Goal: Task Accomplishment & Management: Manage account settings

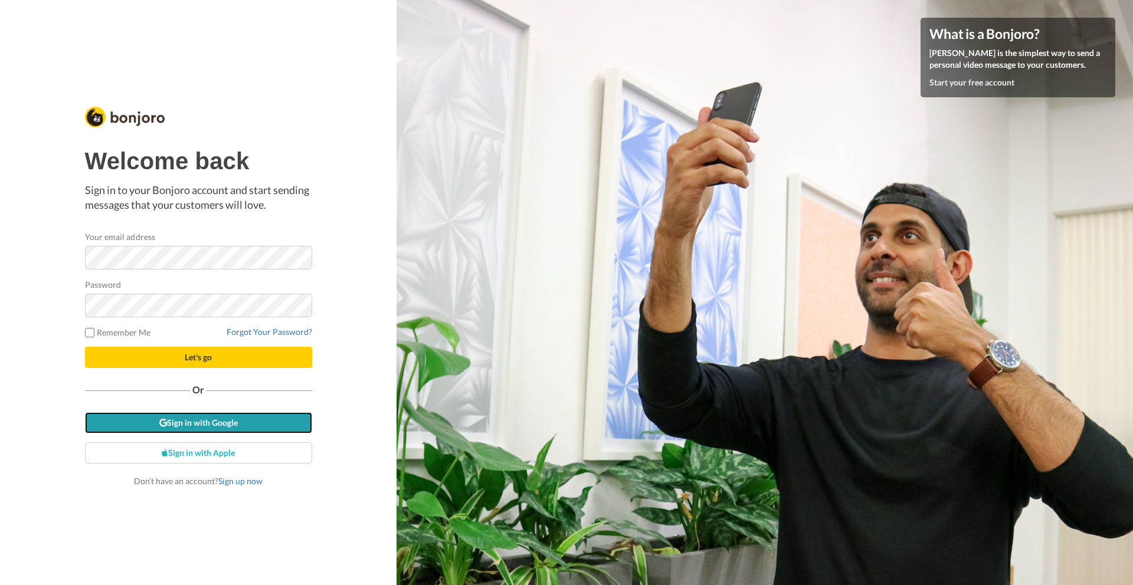
click at [207, 424] on link "Sign in with Google" at bounding box center [198, 422] width 227 height 21
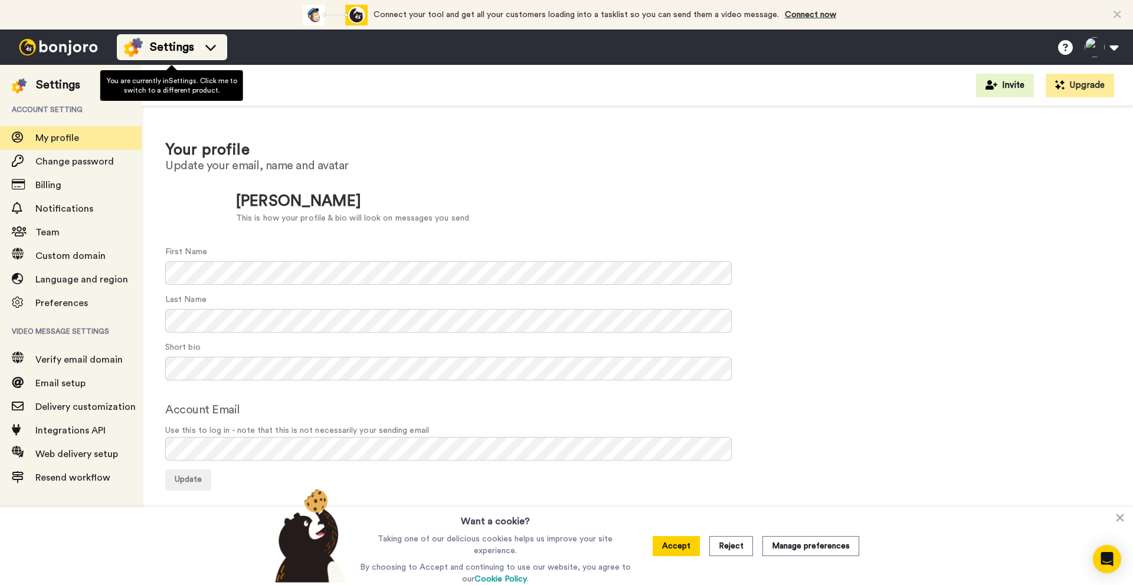
click at [157, 45] on span "Settings" at bounding box center [172, 47] width 44 height 17
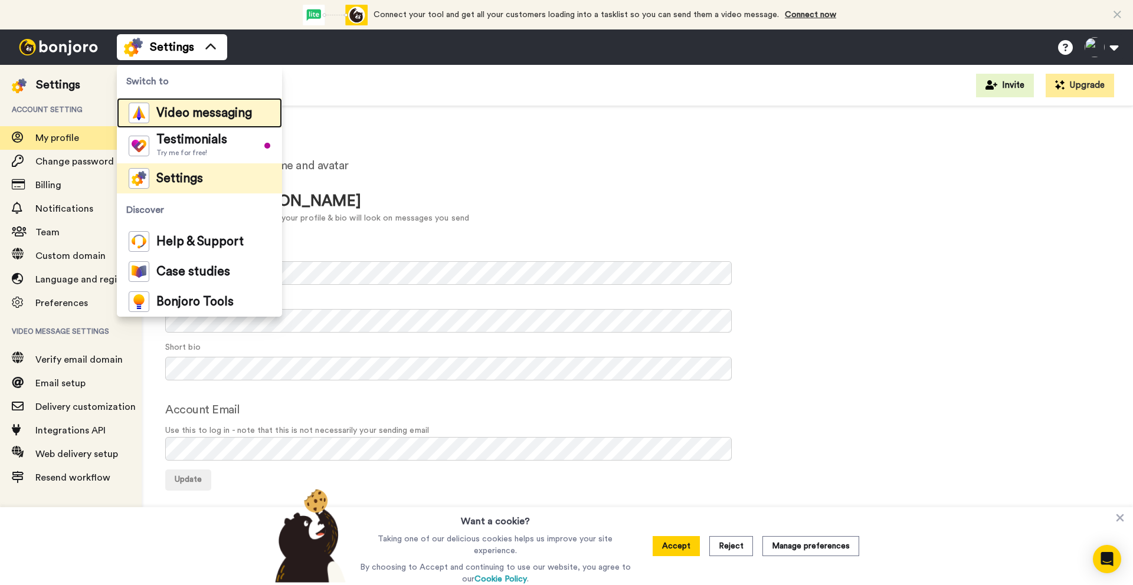
click at [164, 110] on span "Video messaging" at bounding box center [204, 113] width 96 height 12
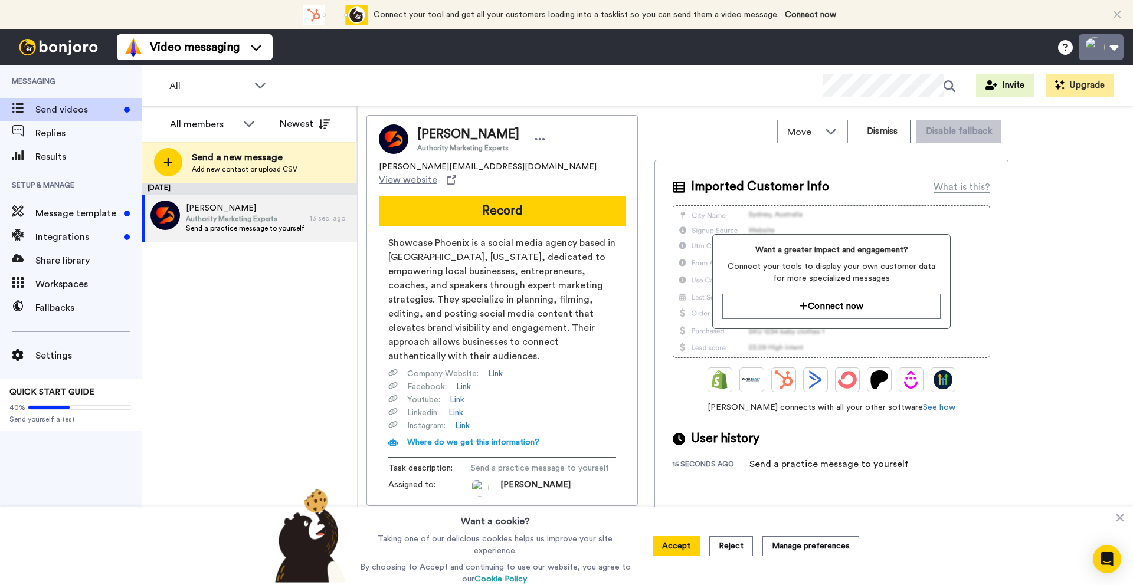
click at [1116, 43] on button at bounding box center [1100, 47] width 45 height 26
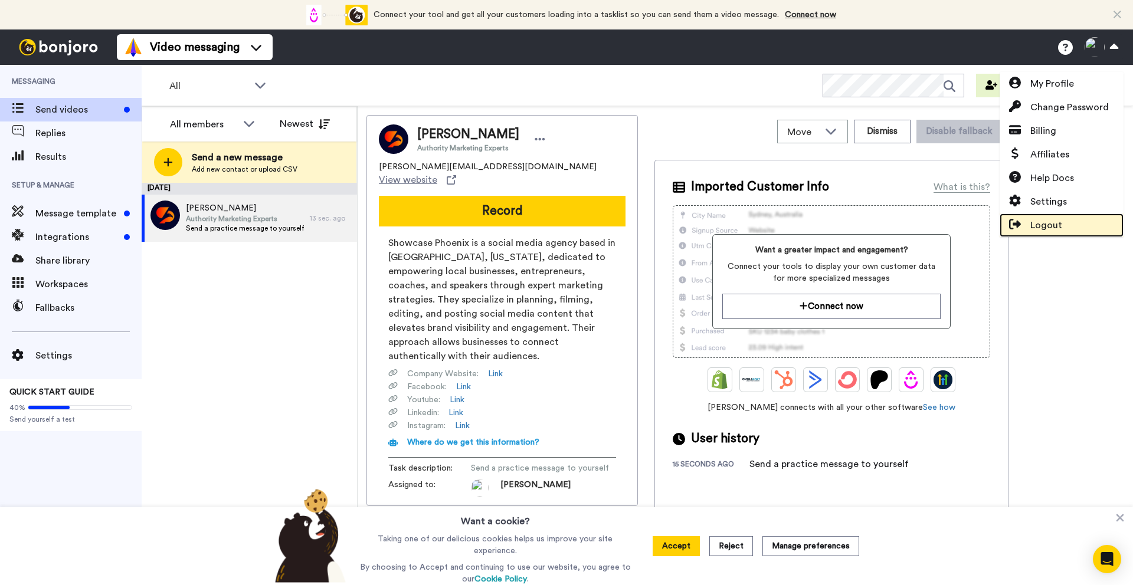
click at [1030, 221] on span "Logout" at bounding box center [1046, 225] width 32 height 14
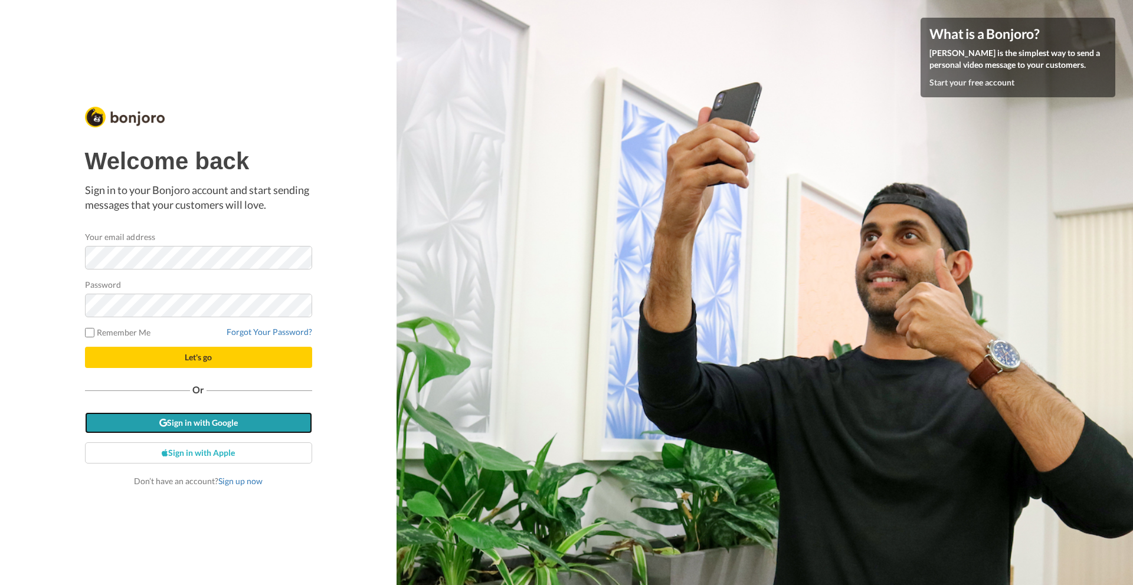
click at [176, 432] on link "Sign in with Google" at bounding box center [198, 422] width 227 height 21
